Goal: Check status: Check status

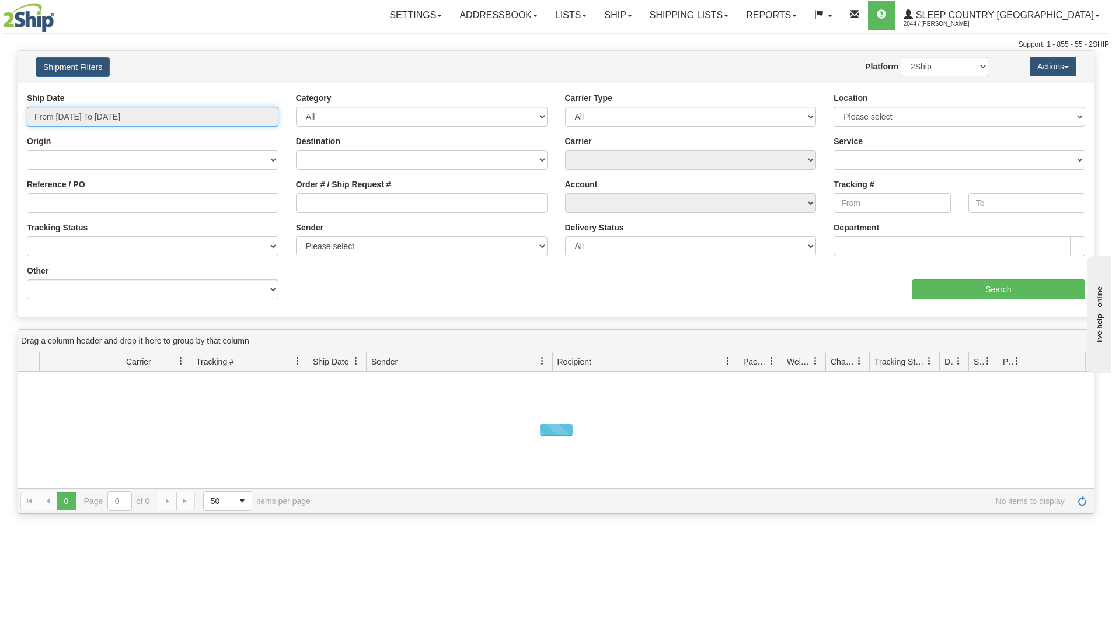
click at [115, 116] on input "From [DATE] To [DATE]" at bounding box center [153, 117] width 252 height 20
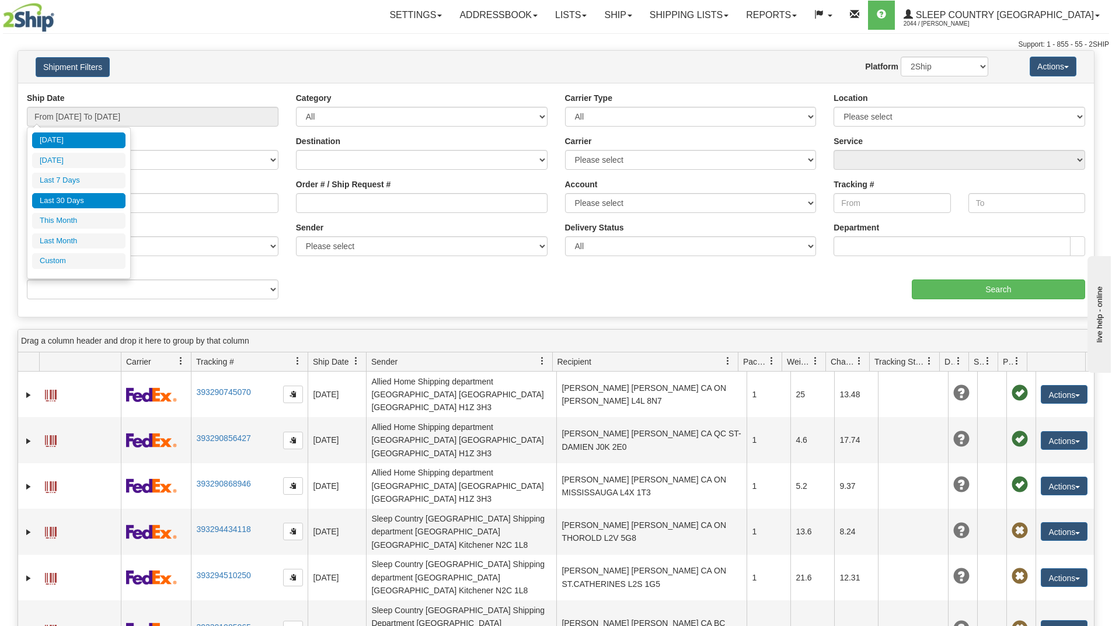
click at [88, 196] on li "Last 30 Days" at bounding box center [78, 201] width 93 height 16
type input "From [DATE] To [DATE]"
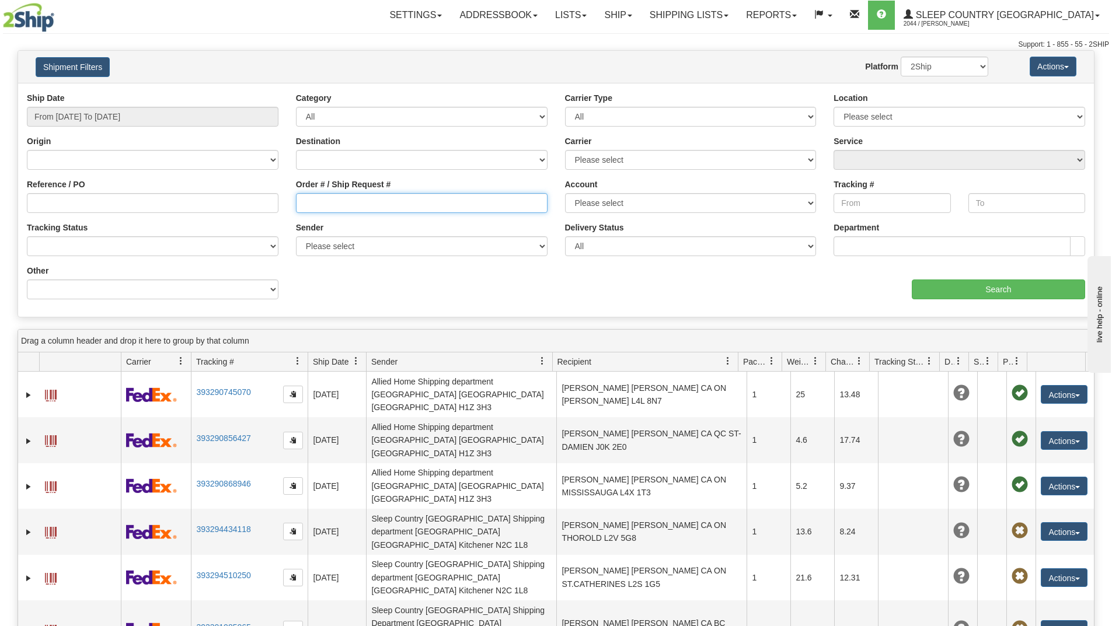
click at [325, 207] on input "Order # / Ship Request #" at bounding box center [422, 203] width 252 height 20
paste input "9007I062956"
type input "9007I062956"
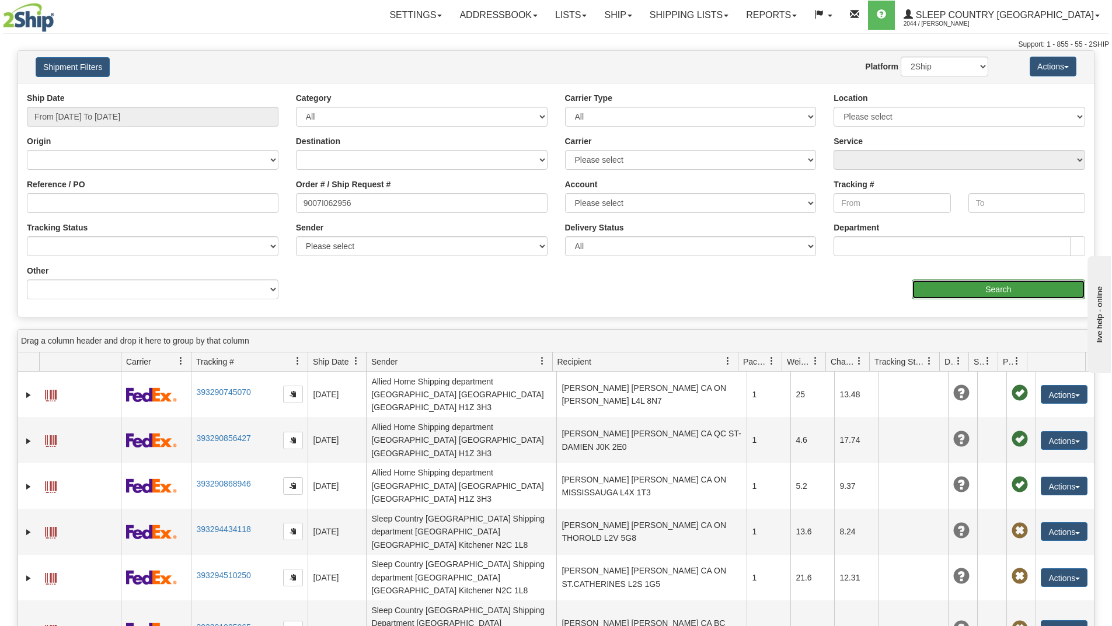
click at [925, 291] on input "Search" at bounding box center [998, 290] width 173 height 20
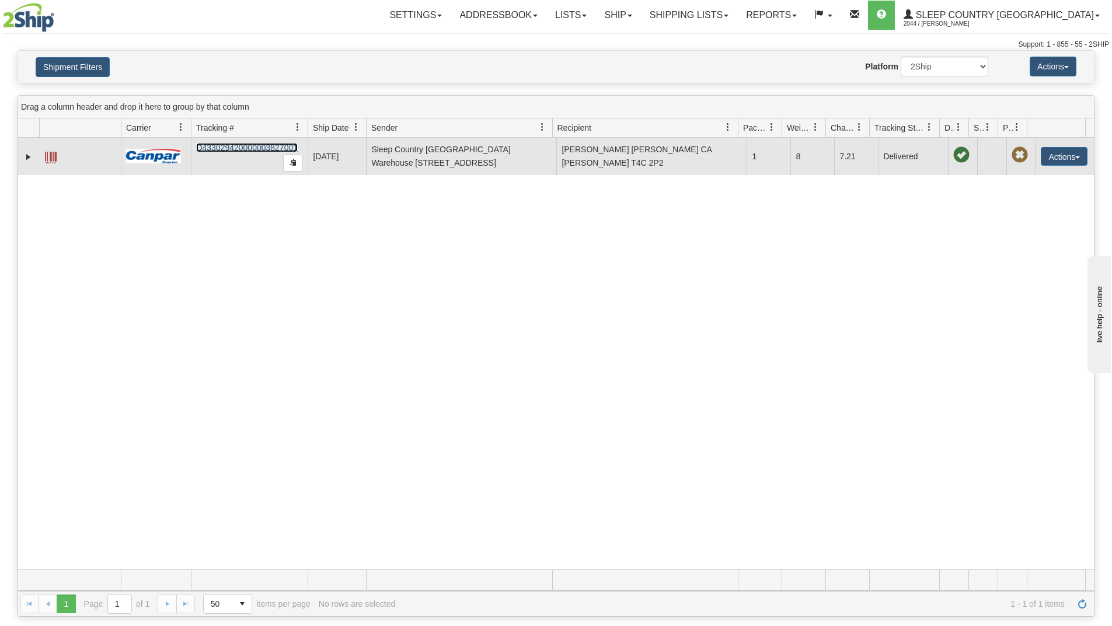
click at [244, 151] on link "D433029420000003827001" at bounding box center [247, 147] width 102 height 9
